Goal: Task Accomplishment & Management: Manage account settings

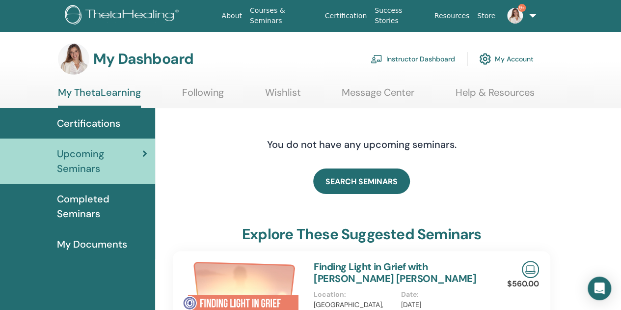
click at [409, 59] on link "Instructor Dashboard" at bounding box center [413, 59] width 84 height 22
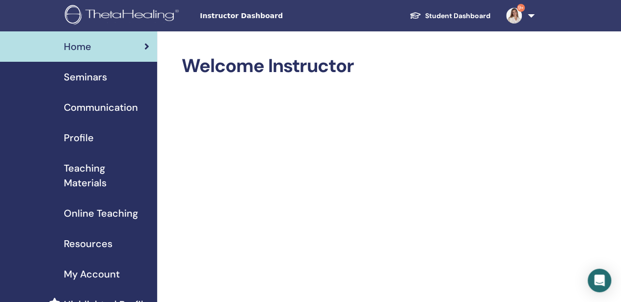
click at [91, 82] on span "Seminars" at bounding box center [85, 77] width 43 height 15
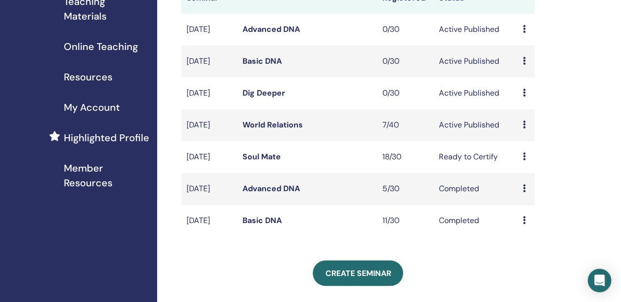
scroll to position [147, 0]
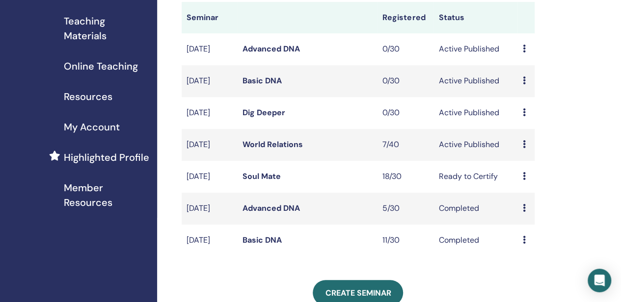
click at [265, 150] on link "World Relations" at bounding box center [273, 144] width 60 height 10
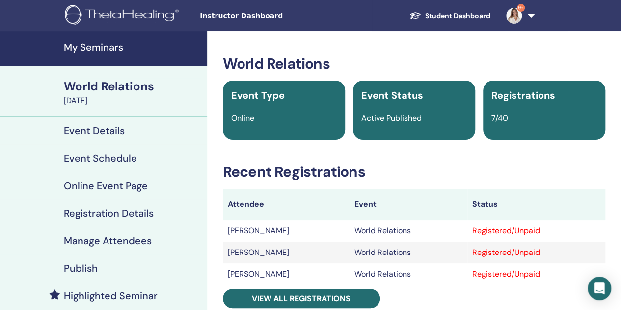
click at [83, 159] on h4 "Event Schedule" at bounding box center [100, 158] width 73 height 12
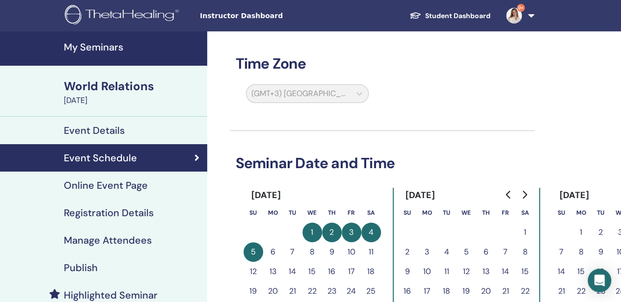
click at [100, 49] on h4 "My Seminars" at bounding box center [132, 47] width 137 height 12
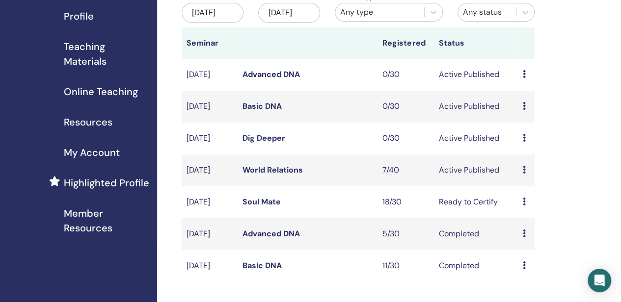
scroll to position [147, 0]
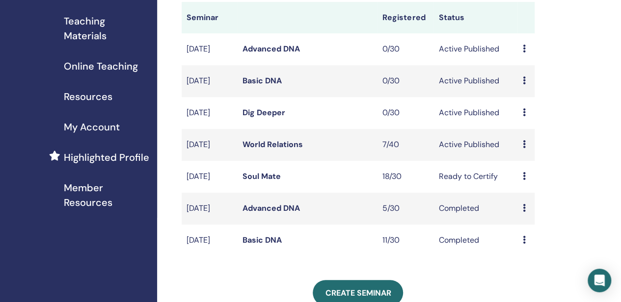
click at [266, 182] on link "Soul Mate" at bounding box center [262, 176] width 38 height 10
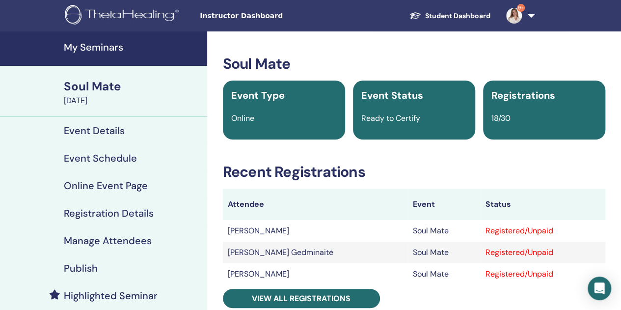
click at [92, 241] on h4 "Manage Attendees" at bounding box center [108, 241] width 88 height 12
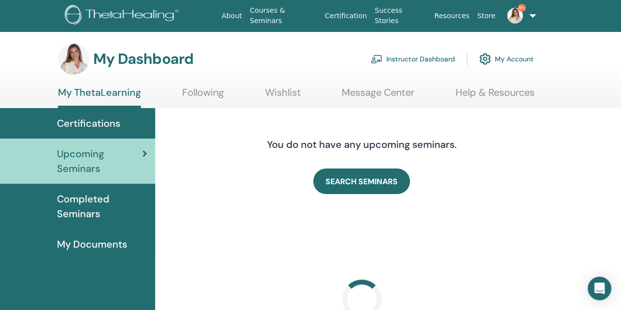
click at [420, 54] on link "Instructor Dashboard" at bounding box center [413, 59] width 84 height 22
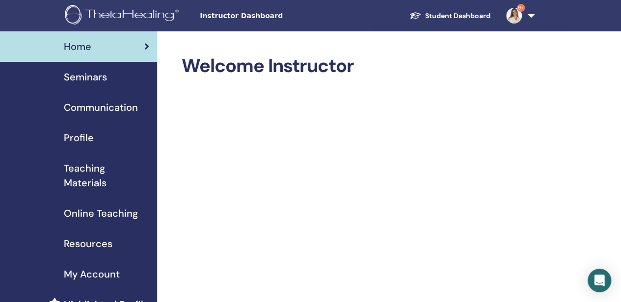
click at [88, 79] on span "Seminars" at bounding box center [85, 77] width 43 height 15
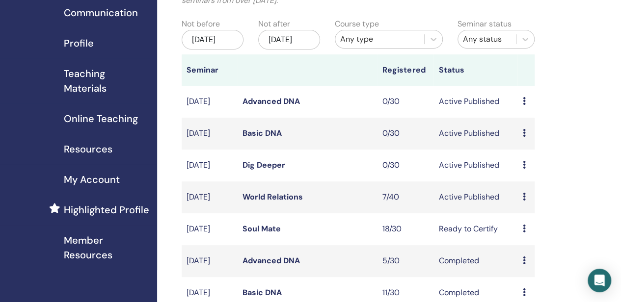
scroll to position [98, 0]
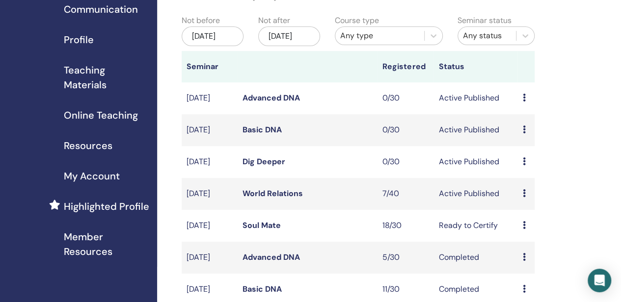
click at [268, 231] on link "Soul Mate" at bounding box center [262, 225] width 38 height 10
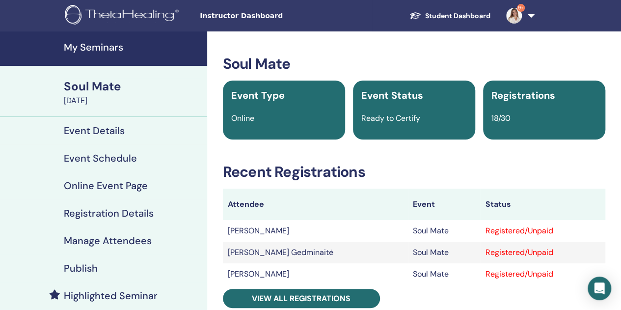
click at [110, 239] on h4 "Manage Attendees" at bounding box center [108, 241] width 88 height 12
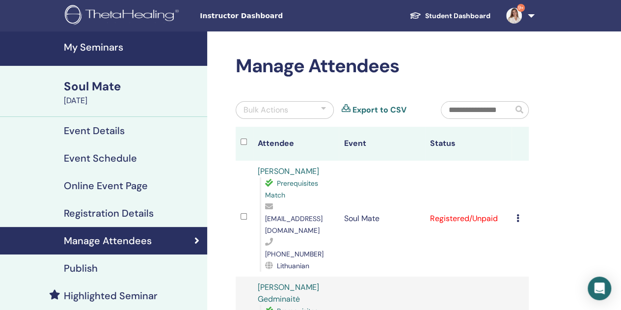
click at [324, 109] on div at bounding box center [323, 110] width 5 height 12
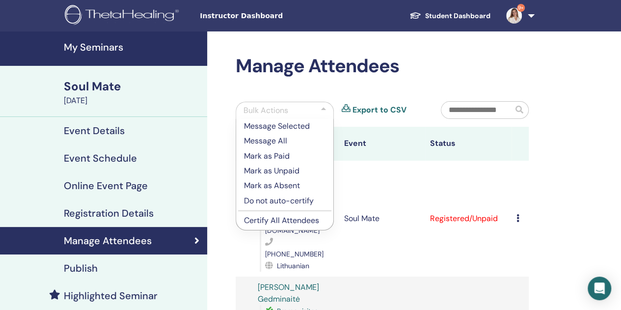
click at [285, 155] on p "Mark as Paid" at bounding box center [285, 156] width 82 height 12
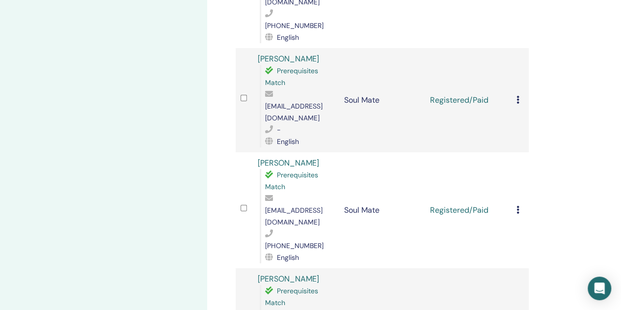
scroll to position [1571, 0]
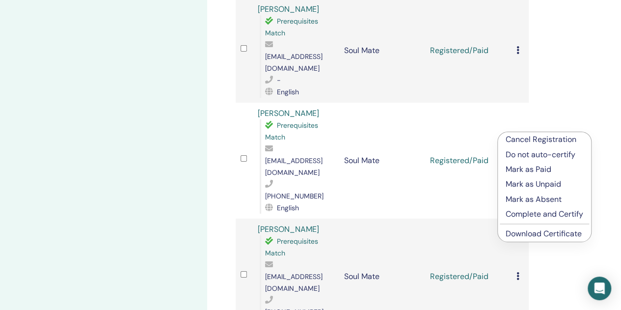
scroll to position [1669, 0]
click at [527, 231] on link "Download Certificate" at bounding box center [544, 232] width 76 height 10
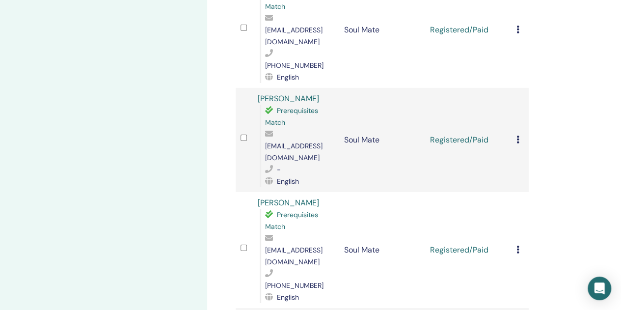
scroll to position [1571, 0]
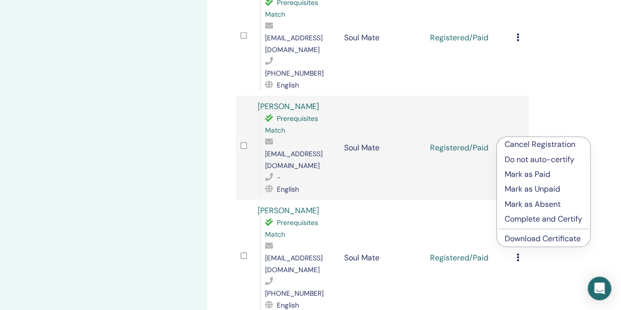
click at [527, 237] on link "Download Certificate" at bounding box center [543, 238] width 76 height 10
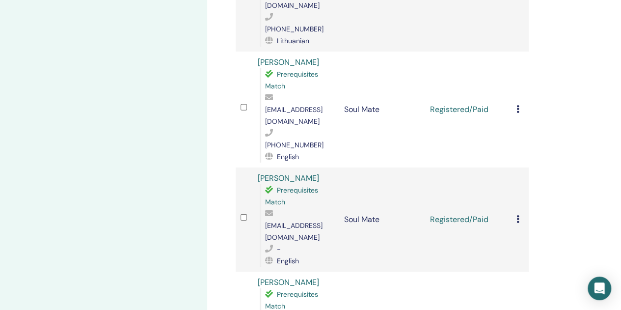
scroll to position [1473, 0]
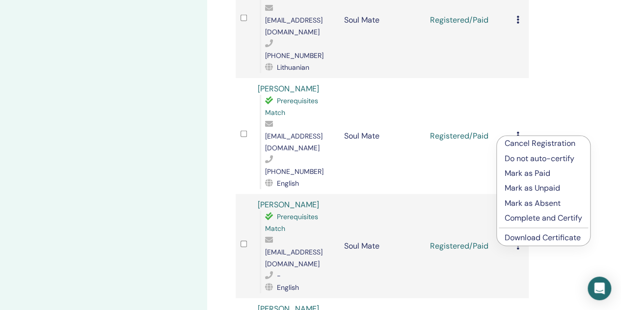
click at [524, 238] on link "Download Certificate" at bounding box center [543, 237] width 76 height 10
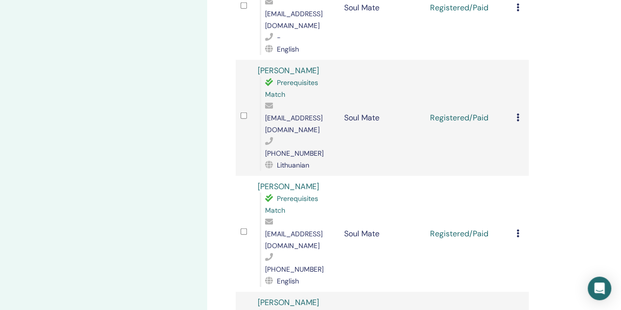
scroll to position [1375, 0]
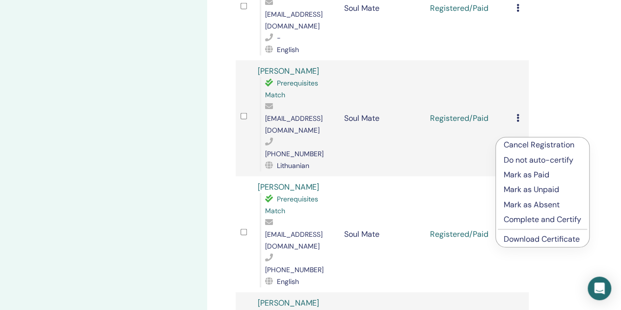
click at [517, 239] on link "Download Certificate" at bounding box center [542, 239] width 76 height 10
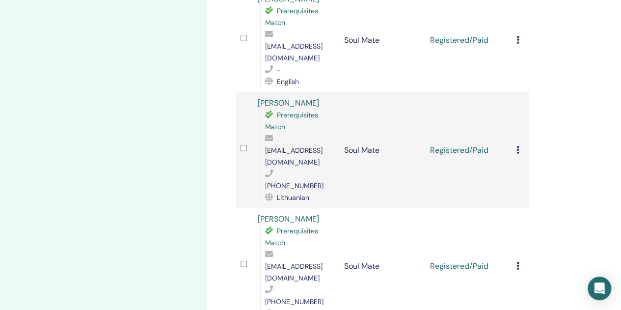
scroll to position [1277, 0]
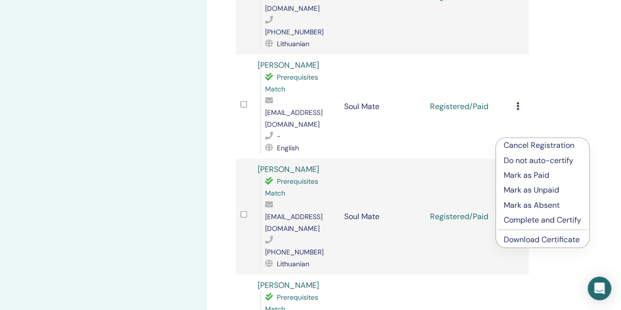
click at [521, 239] on link "Download Certificate" at bounding box center [542, 239] width 76 height 10
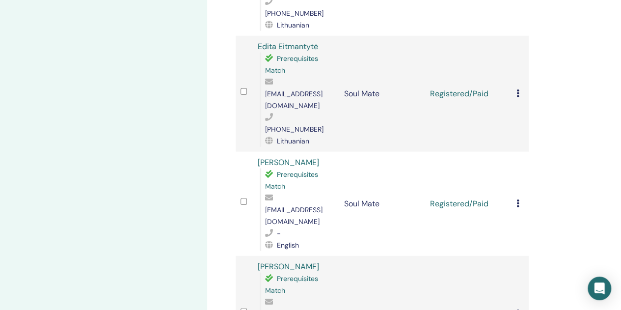
scroll to position [1178, 0]
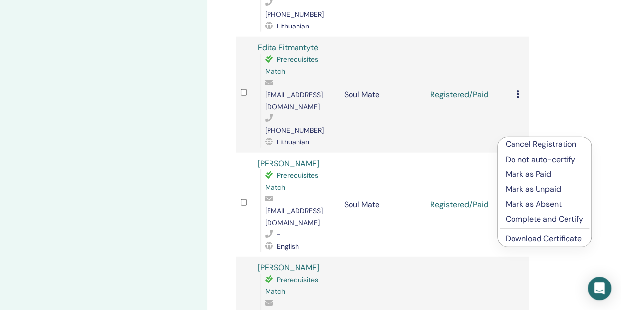
click at [527, 238] on link "Download Certificate" at bounding box center [544, 238] width 76 height 10
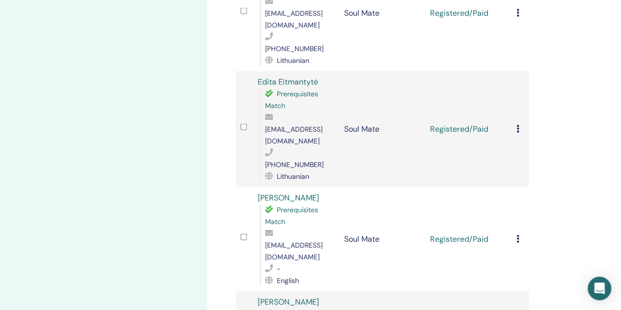
scroll to position [1129, 0]
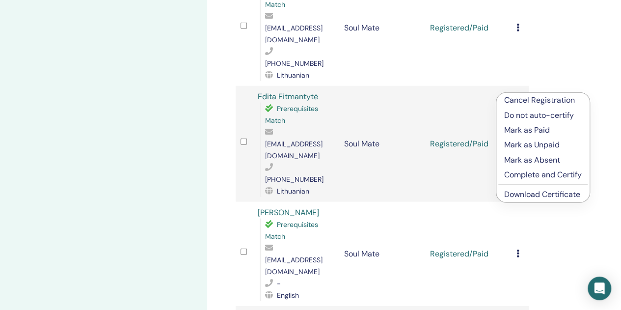
click at [534, 194] on link "Download Certificate" at bounding box center [542, 194] width 76 height 10
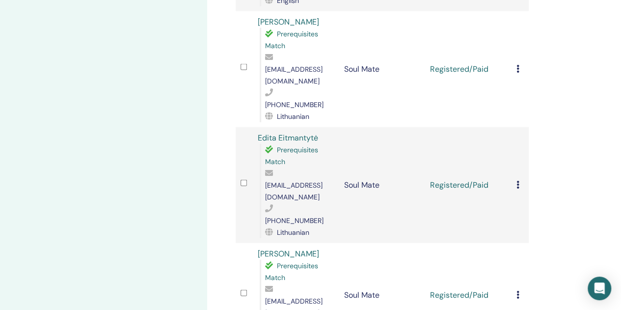
scroll to position [982, 0]
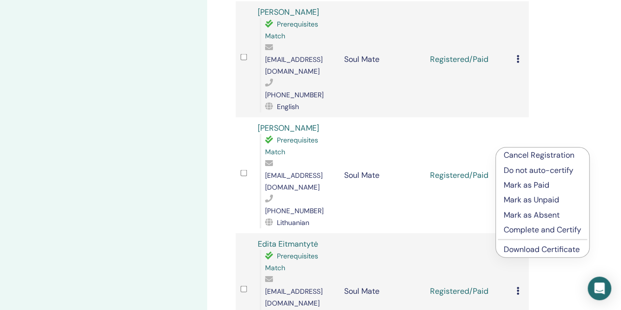
click at [514, 247] on link "Download Certificate" at bounding box center [542, 249] width 76 height 10
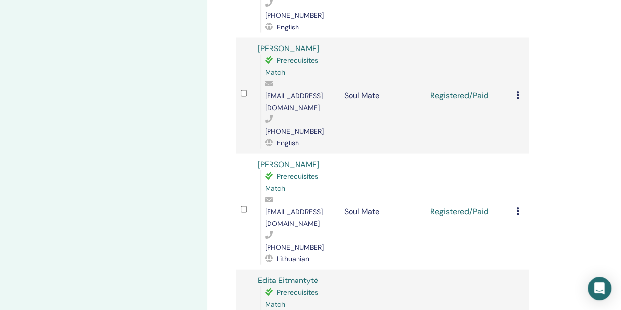
scroll to position [933, 0]
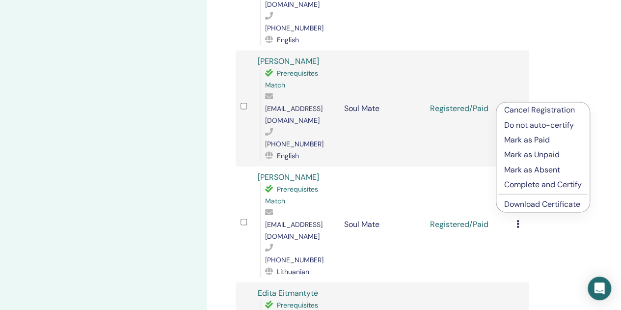
click at [525, 204] on link "Download Certificate" at bounding box center [542, 204] width 76 height 10
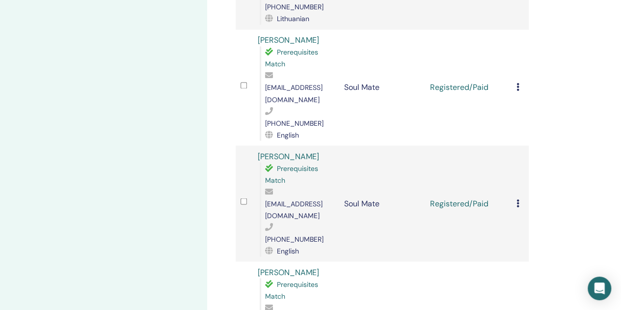
scroll to position [835, 0]
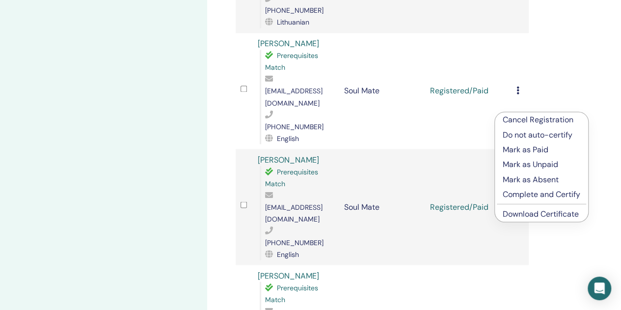
click at [536, 214] on link "Download Certificate" at bounding box center [541, 213] width 76 height 10
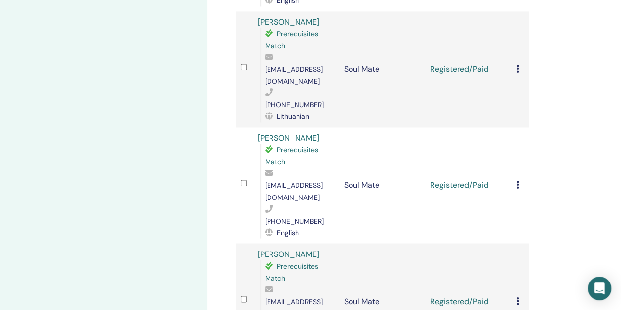
scroll to position [736, 0]
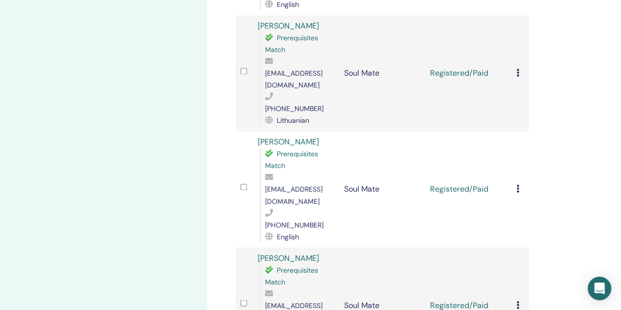
click at [518, 300] on icon at bounding box center [518, 304] width 3 height 8
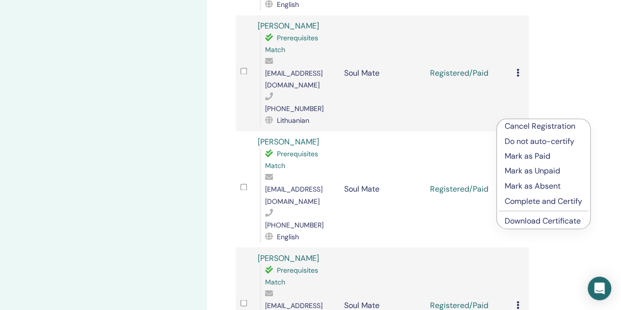
click at [517, 218] on link "Download Certificate" at bounding box center [543, 220] width 76 height 10
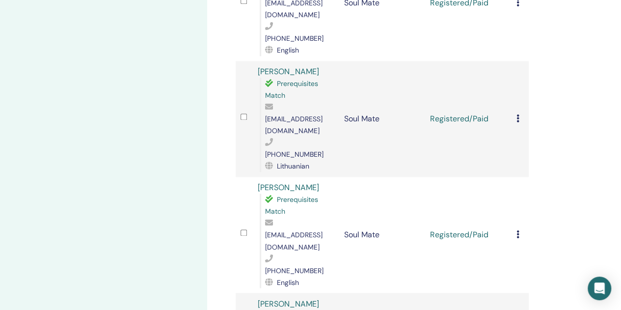
scroll to position [638, 0]
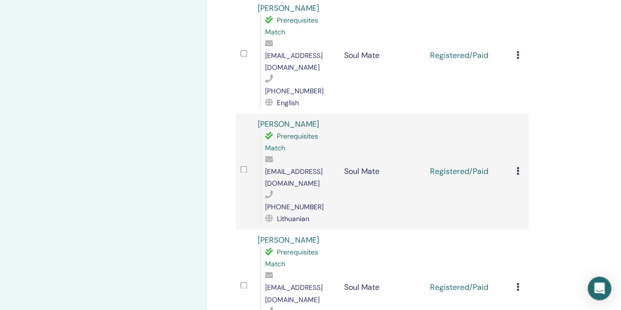
click at [519, 281] on div "Cancel Registration Do not auto-certify Mark as Paid Mark as Unpaid Mark as Abs…" at bounding box center [520, 287] width 7 height 12
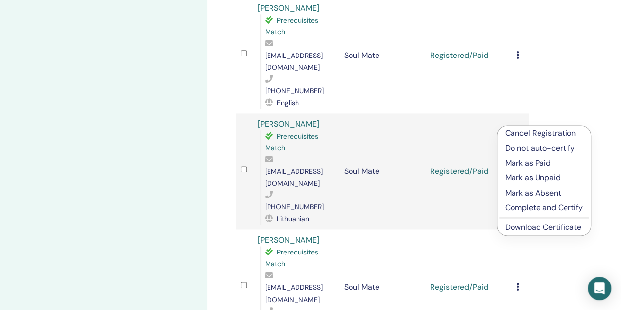
click at [523, 231] on link "Download Certificate" at bounding box center [543, 227] width 76 height 10
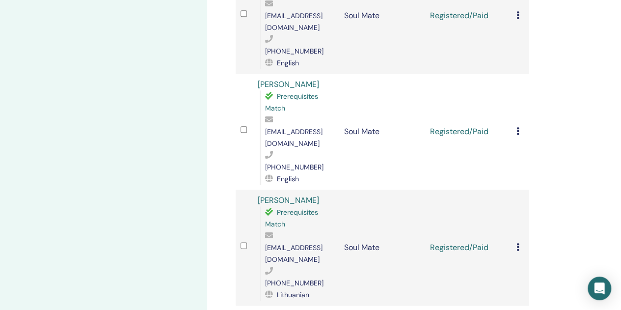
scroll to position [540, 0]
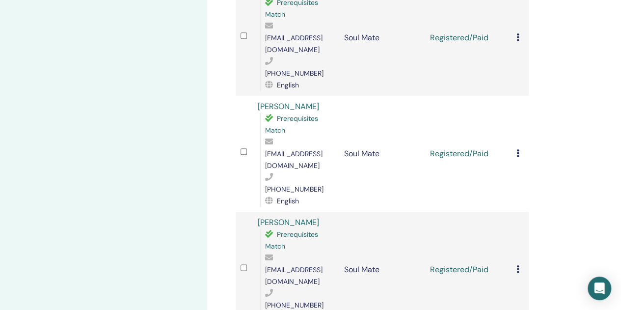
click at [518, 265] on icon at bounding box center [518, 269] width 3 height 8
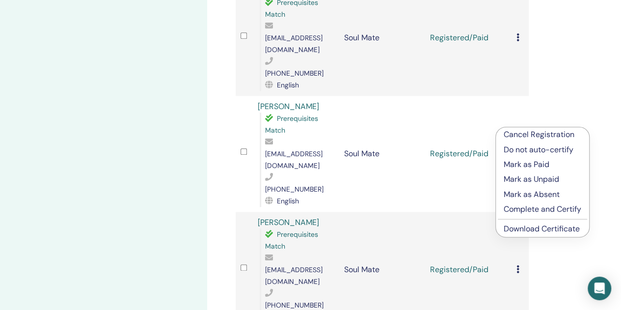
click at [527, 227] on link "Download Certificate" at bounding box center [542, 228] width 76 height 10
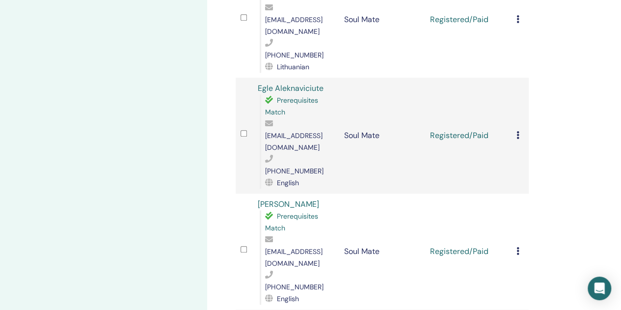
scroll to position [442, 0]
click at [518, 247] on icon at bounding box center [518, 251] width 3 height 8
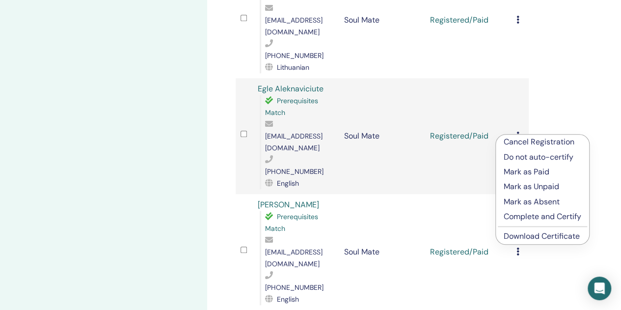
click at [517, 236] on link "Download Certificate" at bounding box center [542, 236] width 76 height 10
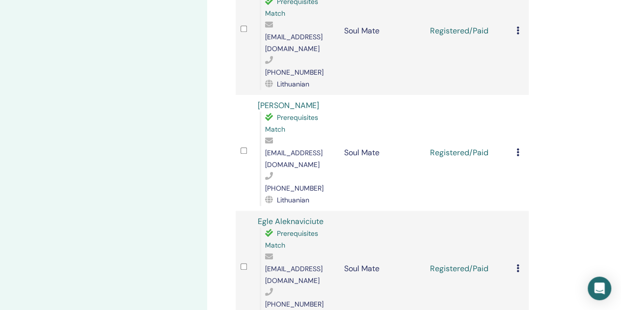
scroll to position [295, 0]
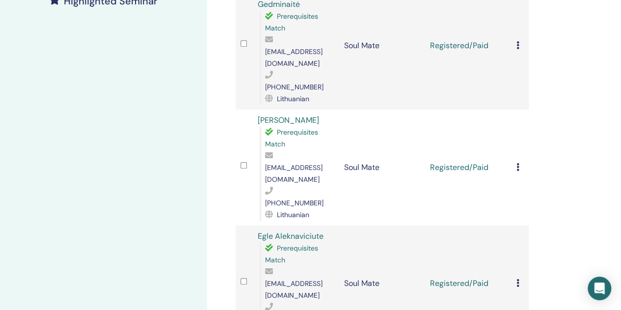
click at [519, 279] on icon at bounding box center [518, 283] width 3 height 8
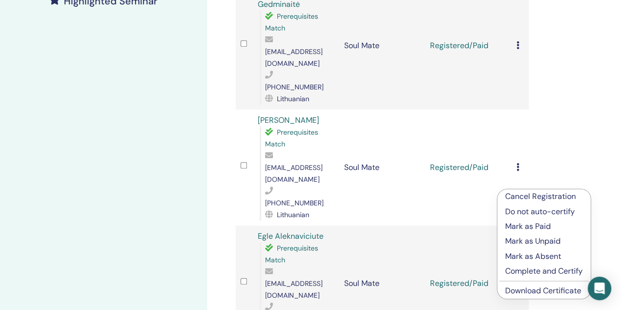
click at [515, 292] on link "Download Certificate" at bounding box center [543, 290] width 76 height 10
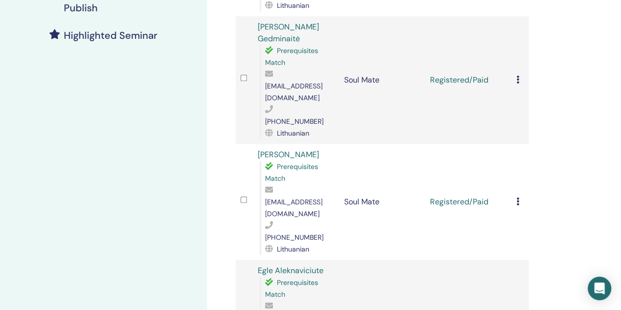
scroll to position [245, 0]
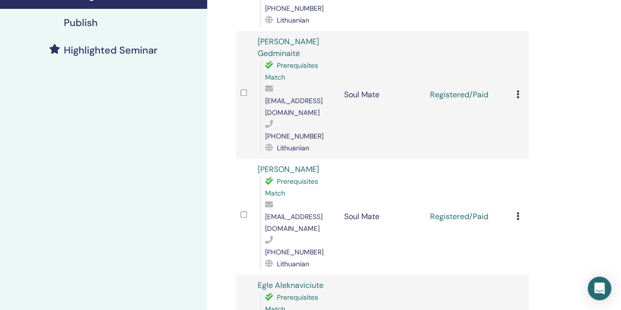
click at [518, 212] on icon at bounding box center [518, 216] width 3 height 8
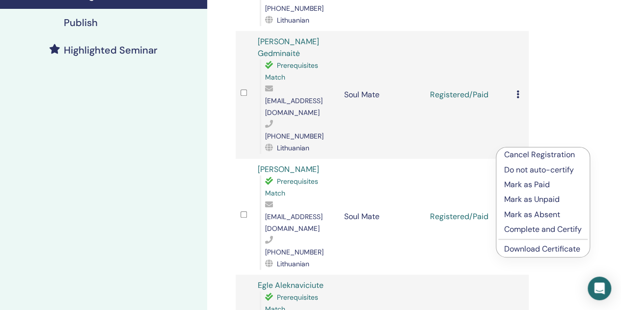
click at [523, 250] on link "Download Certificate" at bounding box center [542, 249] width 76 height 10
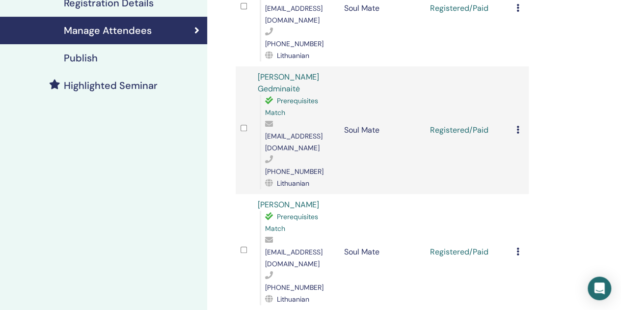
scroll to position [196, 0]
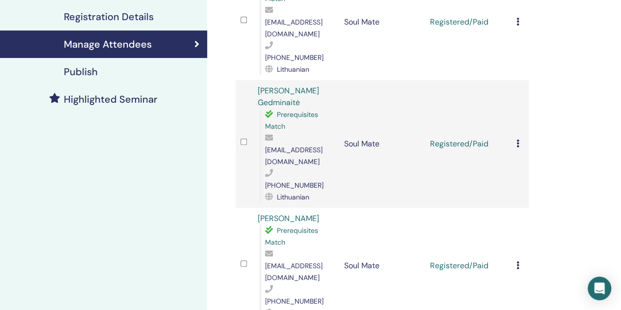
click at [520, 138] on div "Cancel Registration Do not auto-certify Mark as Paid Mark as Unpaid Mark as Abs…" at bounding box center [520, 144] width 7 height 12
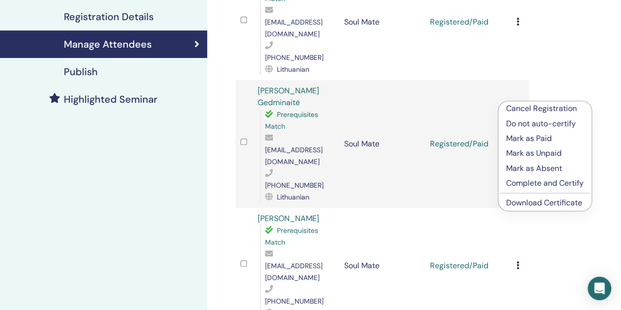
click at [533, 203] on link "Download Certificate" at bounding box center [544, 202] width 76 height 10
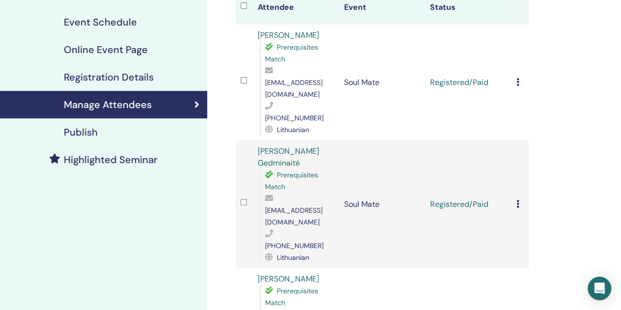
scroll to position [49, 0]
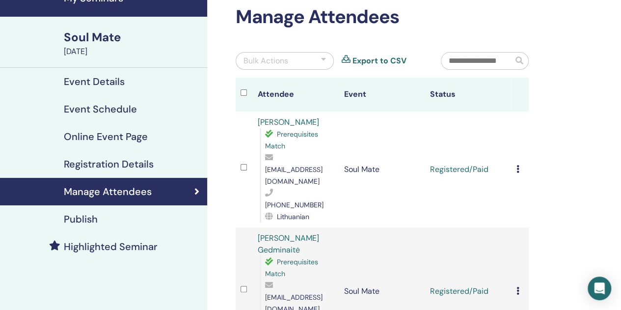
click at [518, 165] on icon at bounding box center [518, 169] width 3 height 8
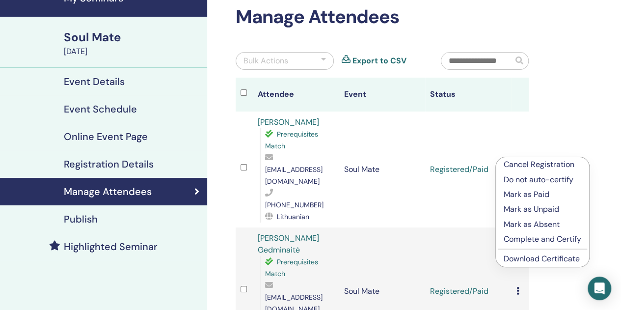
click at [526, 258] on link "Download Certificate" at bounding box center [542, 258] width 76 height 10
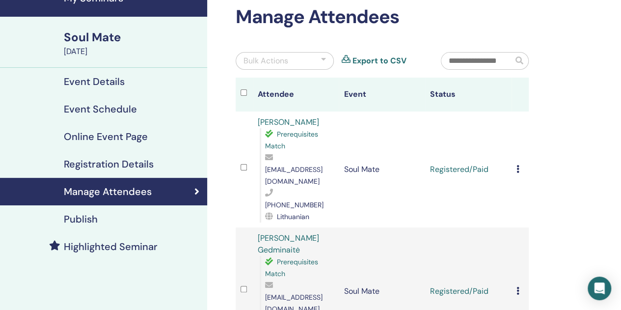
click at [326, 58] on div "Bulk Actions" at bounding box center [285, 61] width 98 height 18
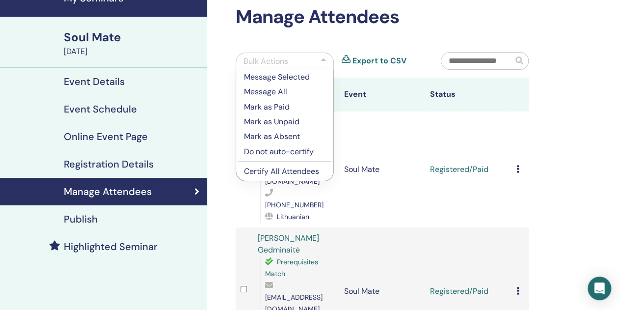
click at [284, 172] on p "Certify All Attendees" at bounding box center [285, 171] width 82 height 12
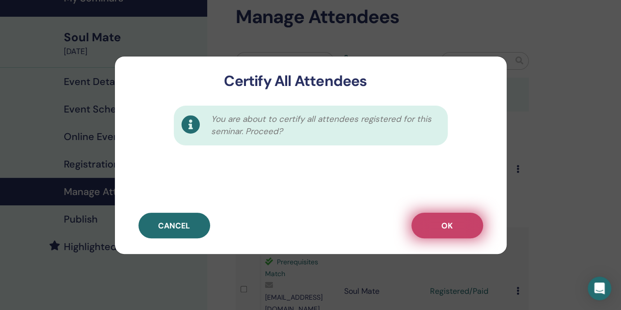
click at [455, 226] on button "OK" at bounding box center [447, 226] width 72 height 26
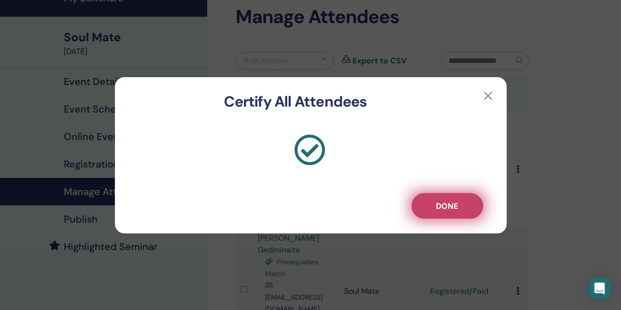
click at [449, 208] on span "Done" at bounding box center [447, 206] width 22 height 10
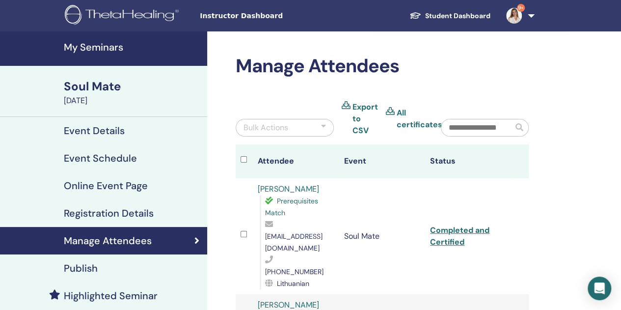
click at [96, 46] on h4 "My Seminars" at bounding box center [132, 47] width 137 height 12
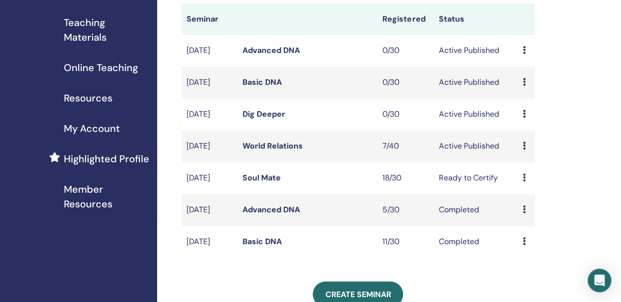
scroll to position [147, 0]
